Goal: Task Accomplishment & Management: Manage account settings

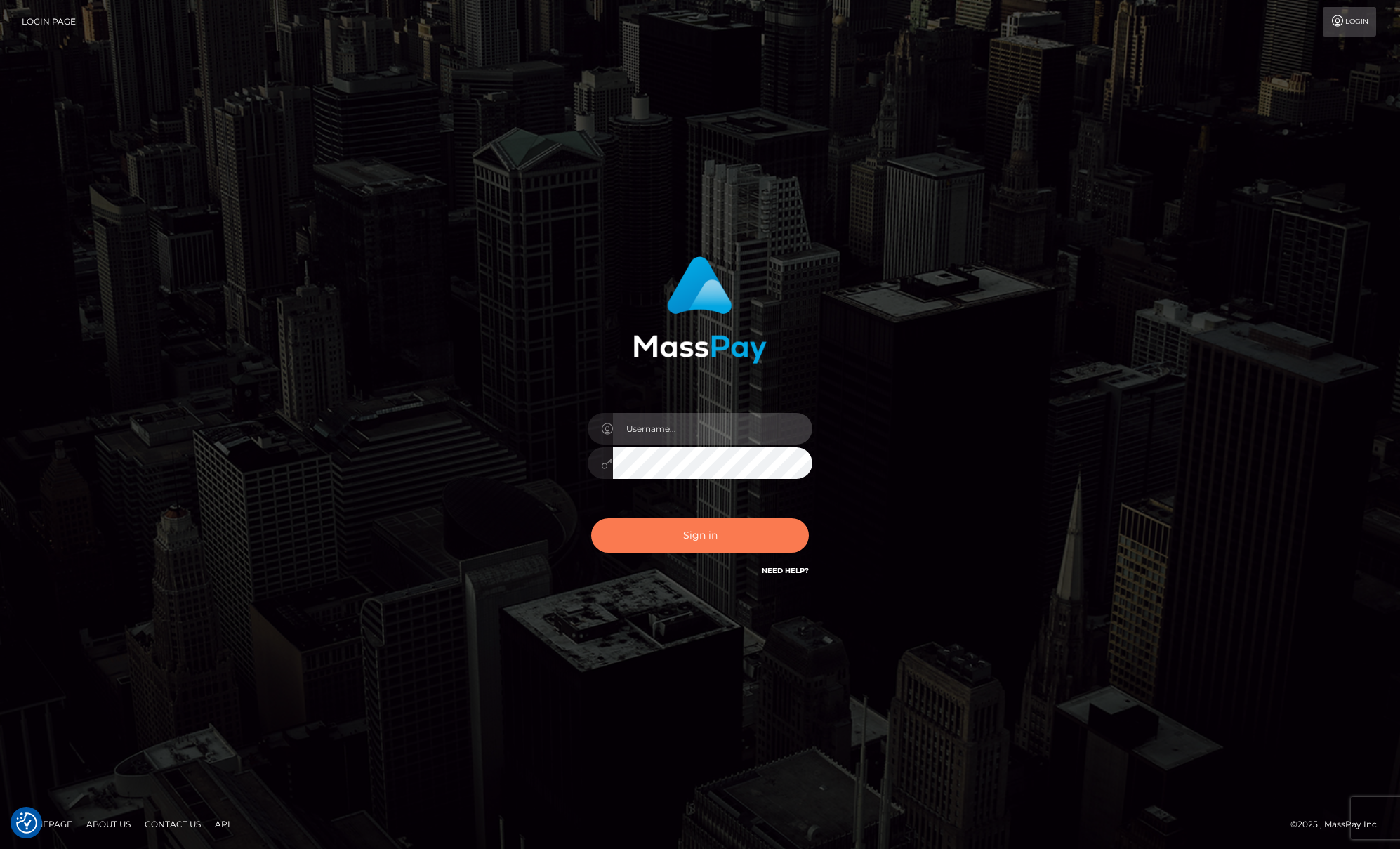
type input "[PERSON_NAME]"
click at [716, 530] on button "Sign in" at bounding box center [700, 536] width 218 height 35
type input "[PERSON_NAME]"
click at [669, 538] on button "Sign in" at bounding box center [700, 536] width 218 height 35
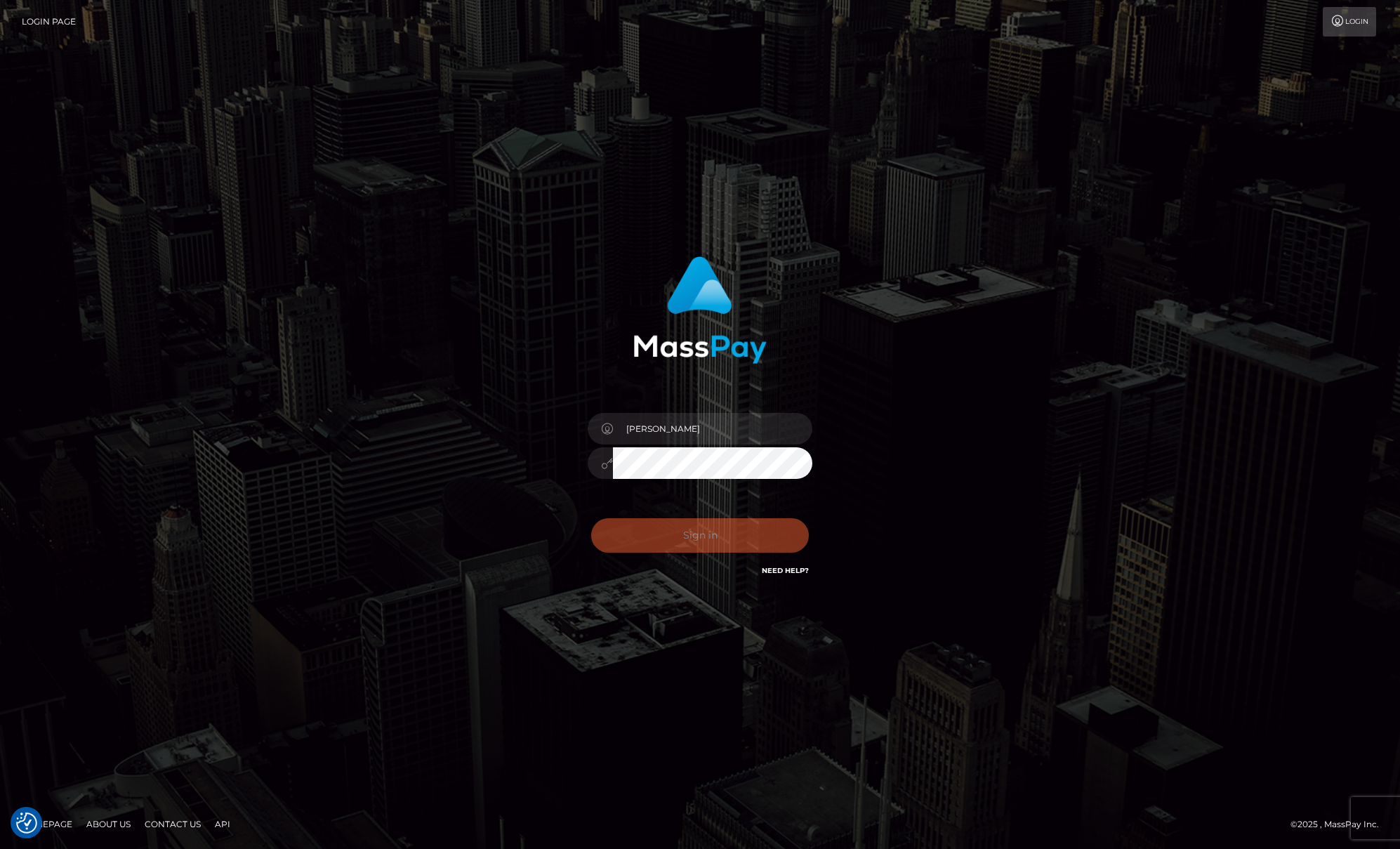
checkbox input "true"
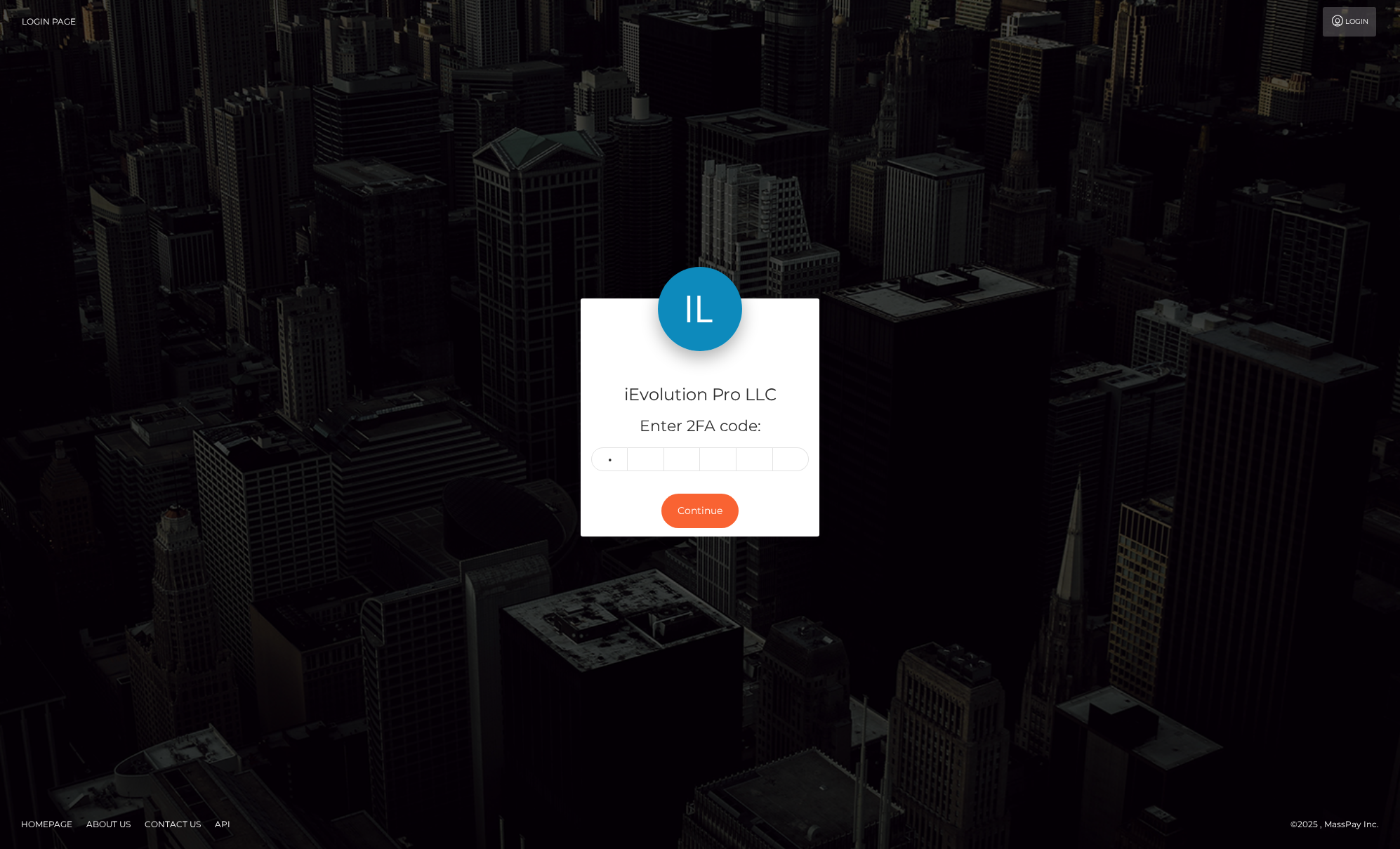
type input "6"
type input "4"
type input "9"
type input "5"
type input "0"
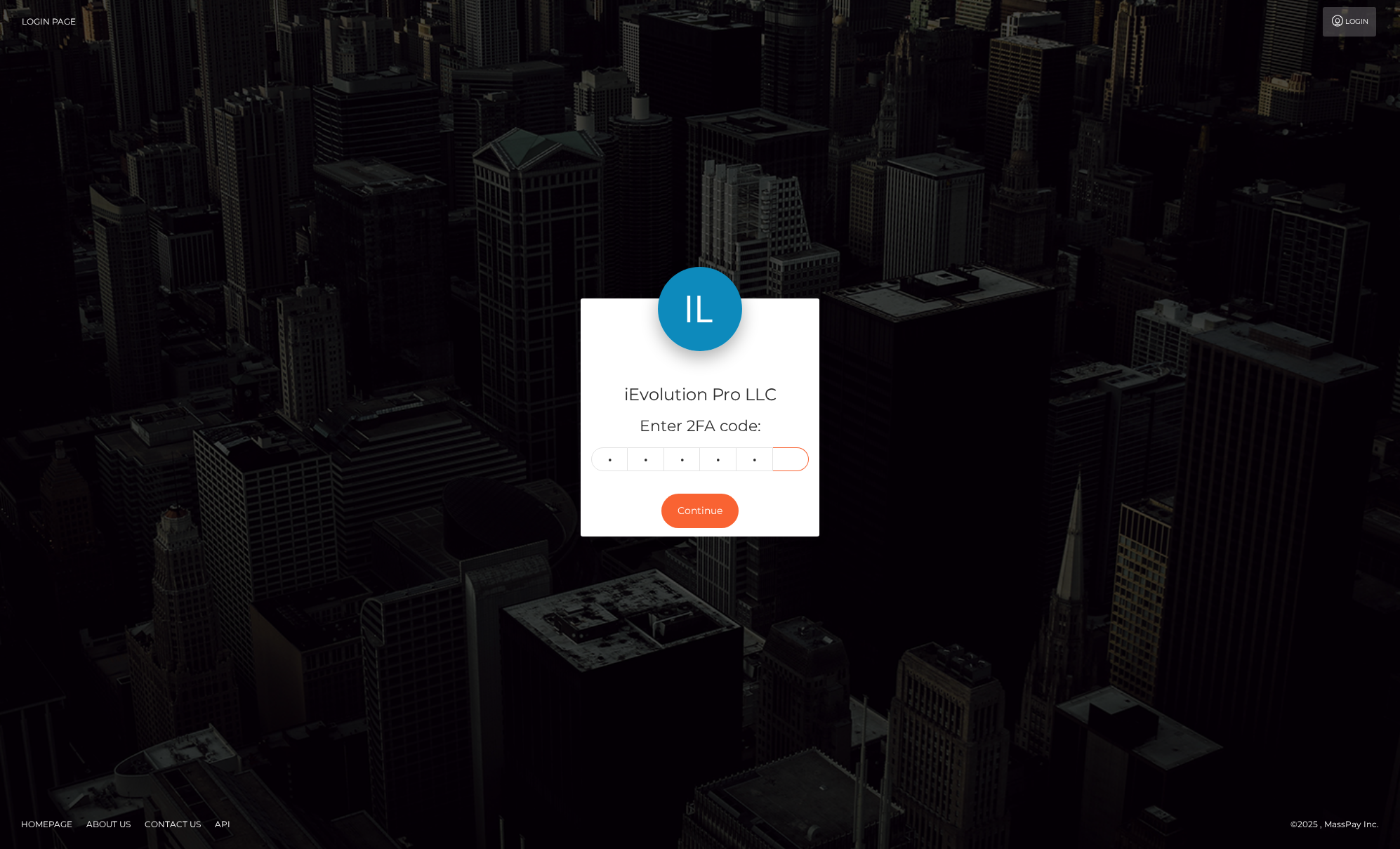
type input "5"
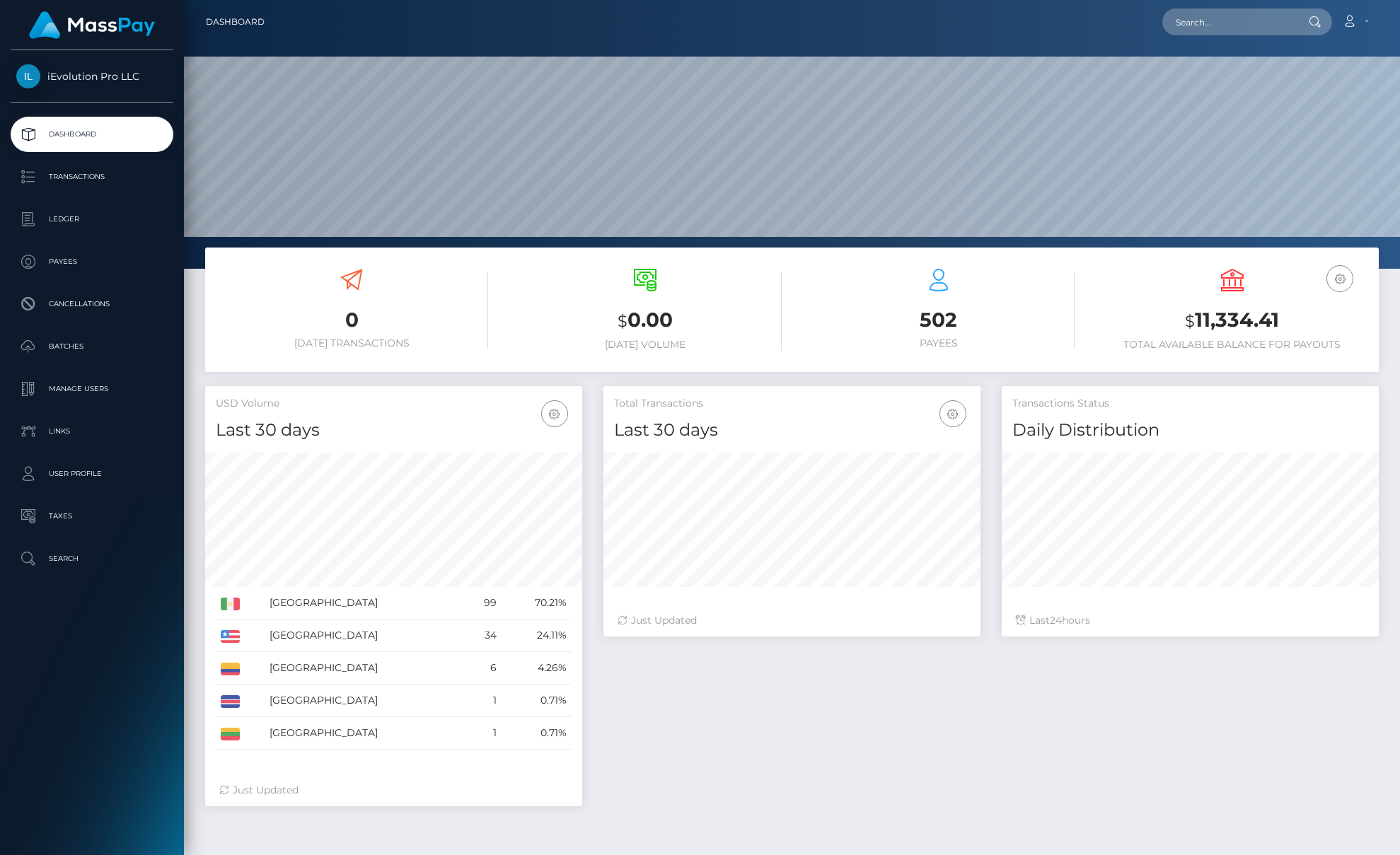
scroll to position [251, 377]
click at [121, 179] on p "Transactions" at bounding box center [92, 176] width 152 height 21
